Goal: Check status

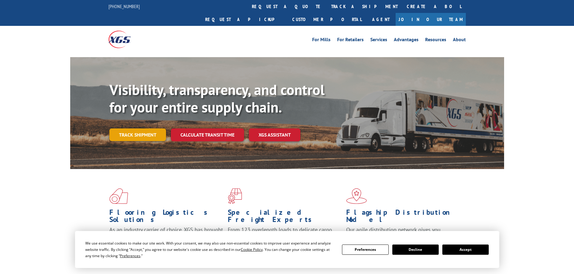
click at [149, 135] on div "Visibility, transparency, and control for your entire supply chain. Track shipm…" at bounding box center [306, 123] width 394 height 84
click at [139, 129] on link "Track shipment" at bounding box center [137, 135] width 57 height 13
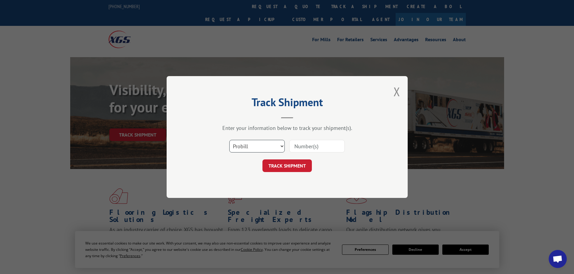
click at [254, 144] on select "Select category... Probill BOL PO" at bounding box center [256, 146] width 55 height 13
select select "bol"
click at [229, 140] on select "Select category... Probill BOL PO" at bounding box center [256, 146] width 55 height 13
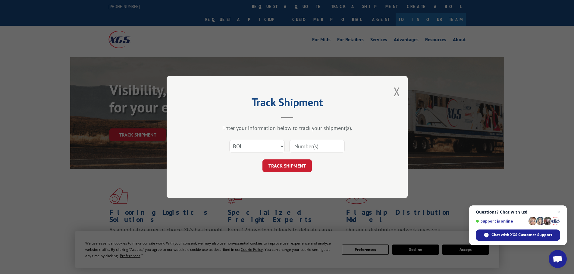
click at [298, 150] on input at bounding box center [316, 146] width 55 height 13
paste input "507460"
type input "507460"
click button "TRACK SHIPMENT" at bounding box center [286, 166] width 49 height 13
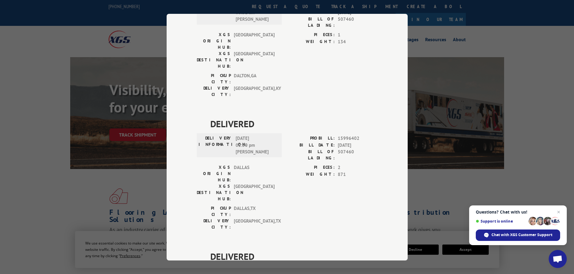
scroll to position [412, 0]
